Goal: Information Seeking & Learning: Learn about a topic

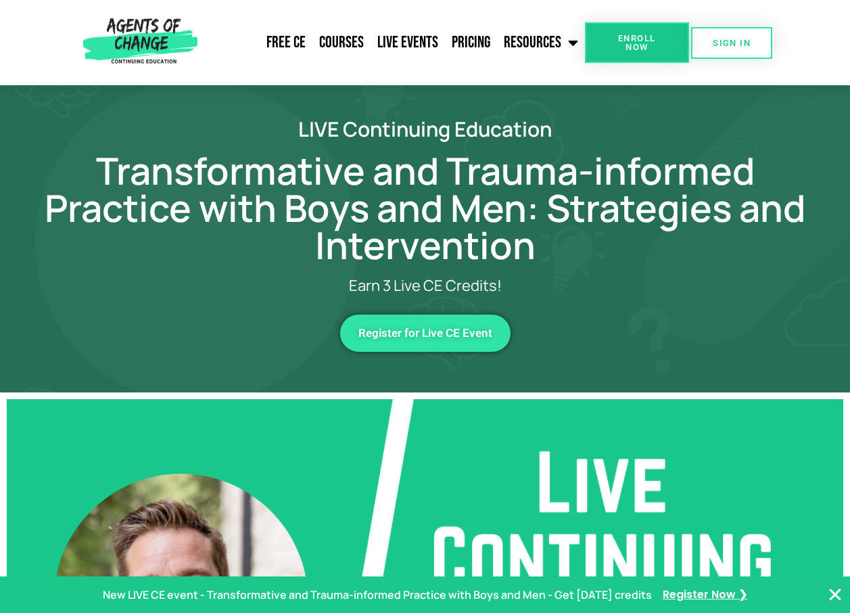
click at [629, 47] on span "Enroll Now" at bounding box center [637, 43] width 61 height 18
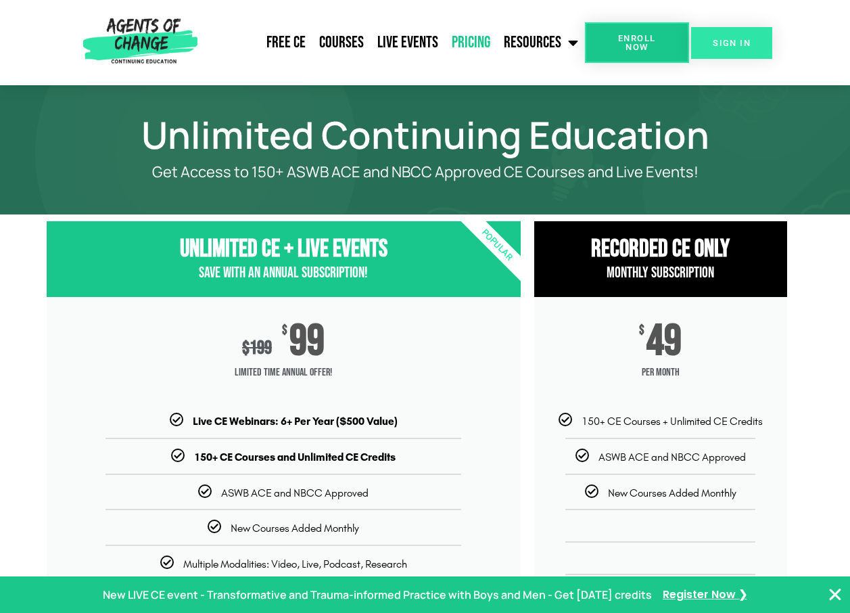
click at [713, 43] on span "SIGN IN" at bounding box center [732, 43] width 38 height 9
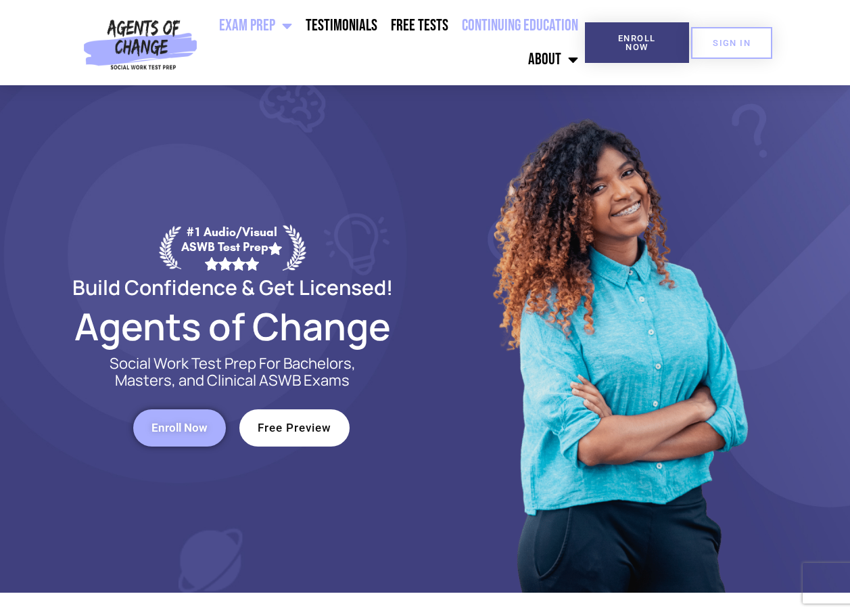
click at [560, 32] on link "Continuing Education" at bounding box center [520, 26] width 130 height 34
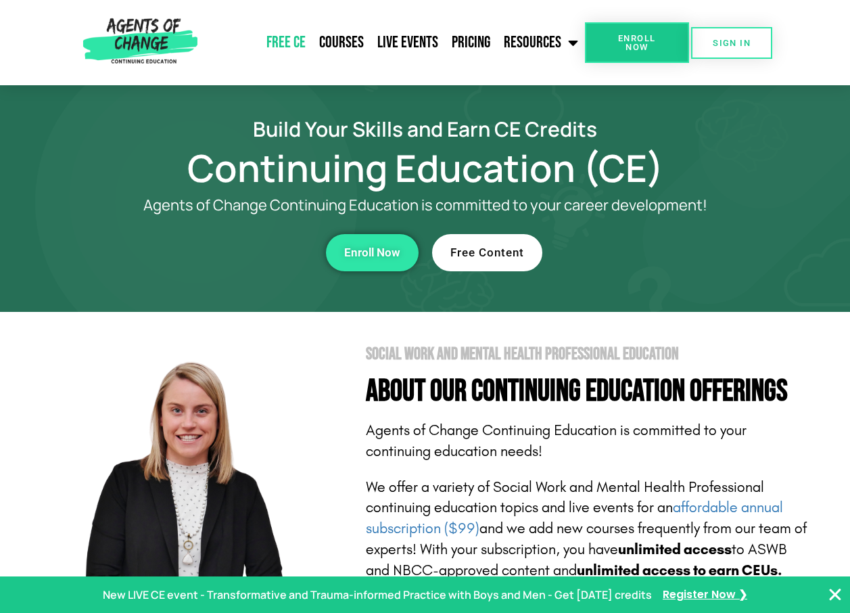
click at [297, 49] on link "Free CE" at bounding box center [286, 43] width 53 height 34
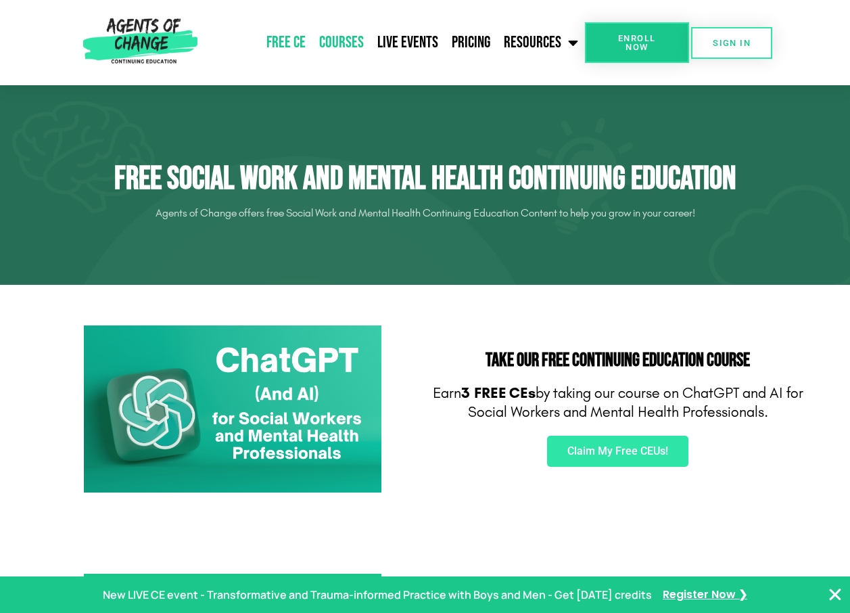
click at [352, 50] on link "Courses" at bounding box center [342, 43] width 58 height 34
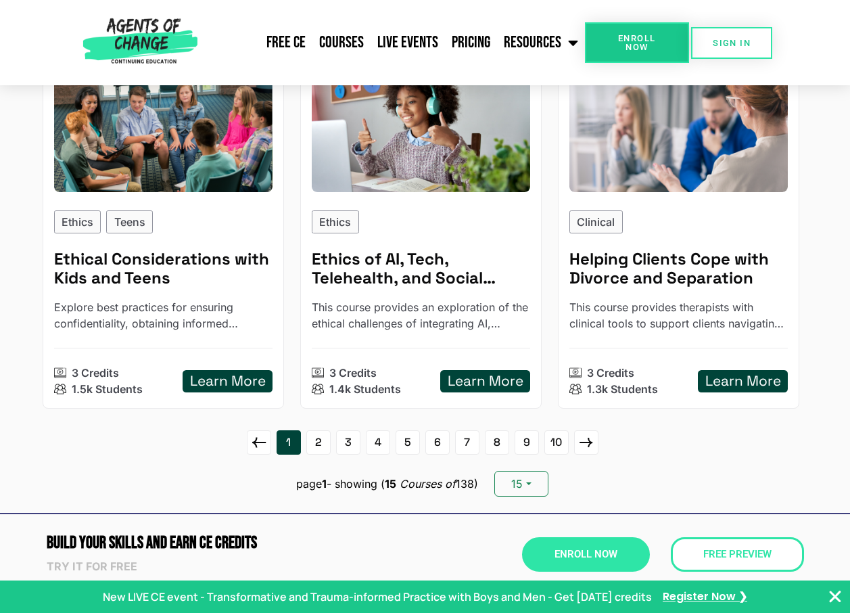
scroll to position [1827, 0]
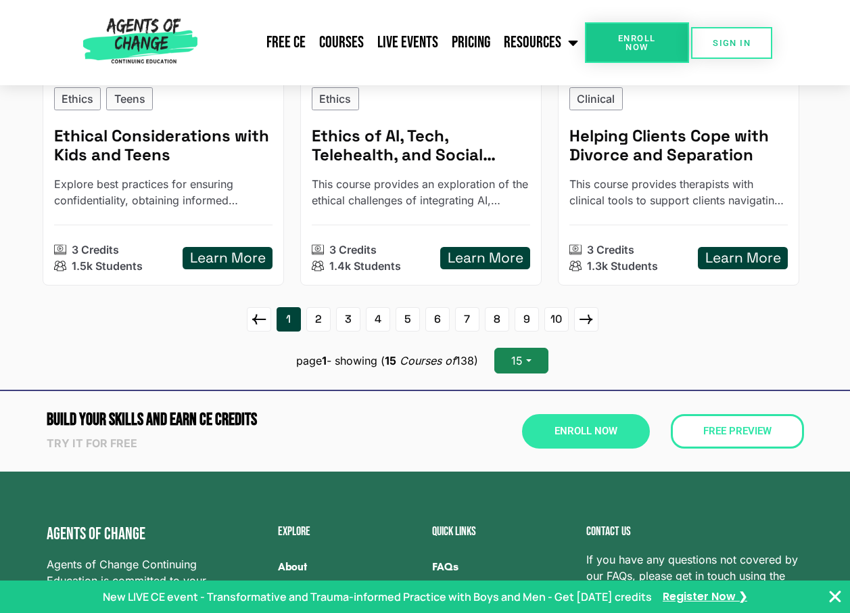
click at [528, 363] on button "15" at bounding box center [521, 361] width 53 height 26
click at [545, 327] on link "45" at bounding box center [548, 331] width 107 height 20
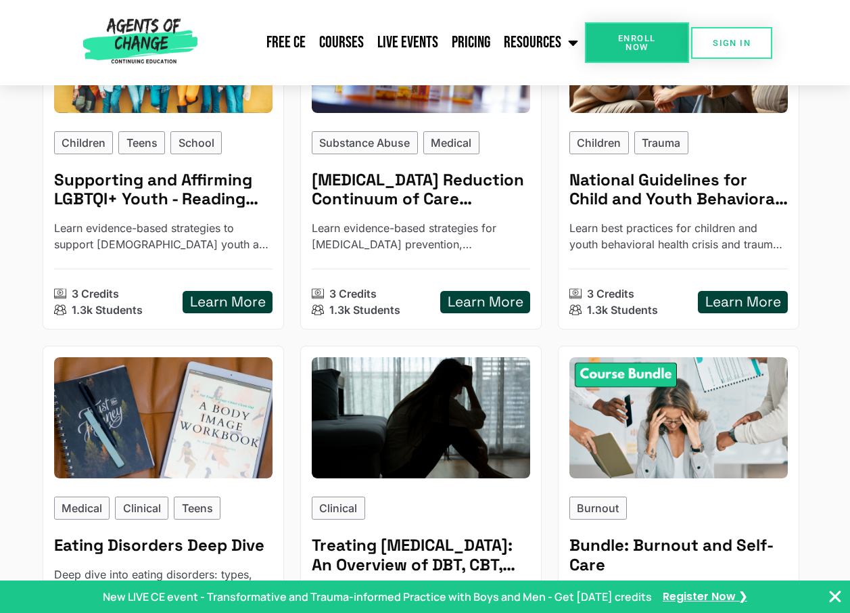
scroll to position [2571, 0]
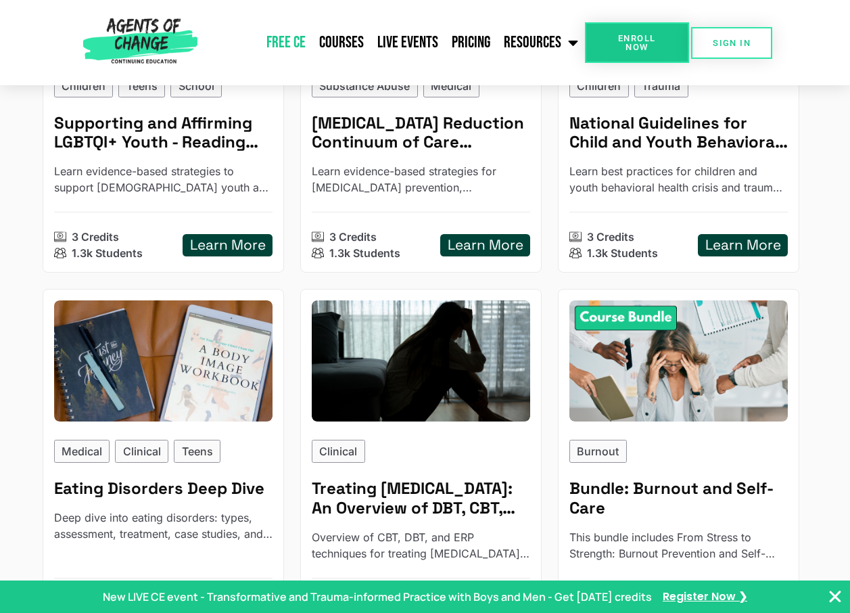
click at [291, 49] on link "Free CE" at bounding box center [286, 43] width 53 height 34
